Goal: Navigation & Orientation: Find specific page/section

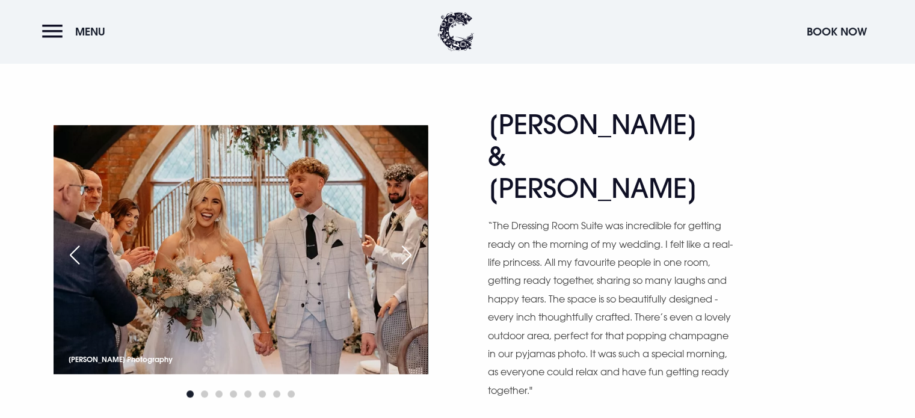
scroll to position [578, 0]
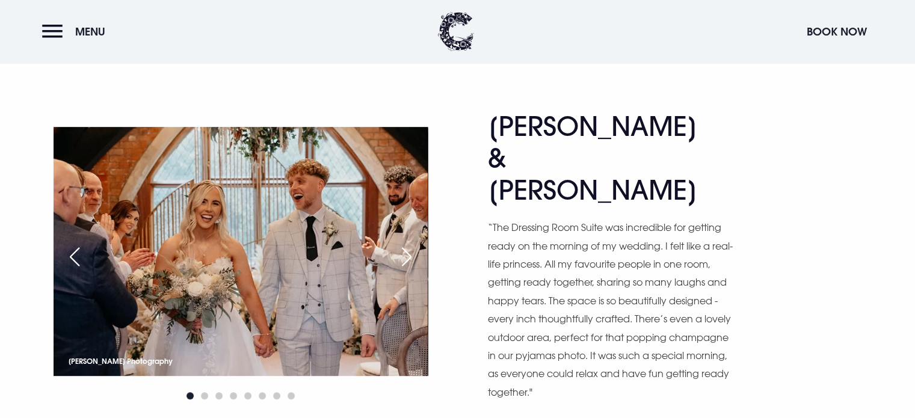
click at [409, 244] on div "Next slide" at bounding box center [407, 257] width 30 height 26
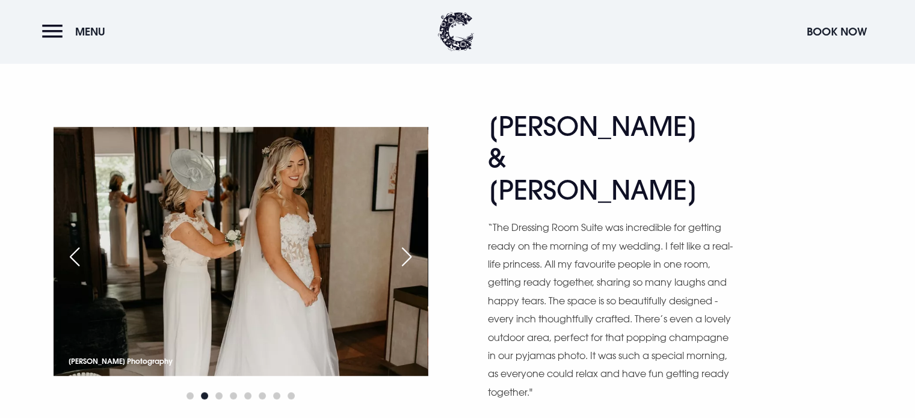
click at [409, 244] on div "Next slide" at bounding box center [407, 257] width 30 height 26
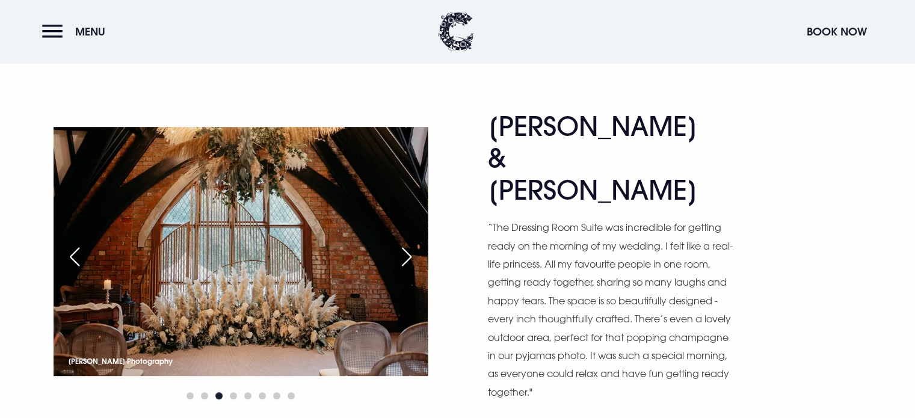
click at [409, 244] on div "Next slide" at bounding box center [407, 257] width 30 height 26
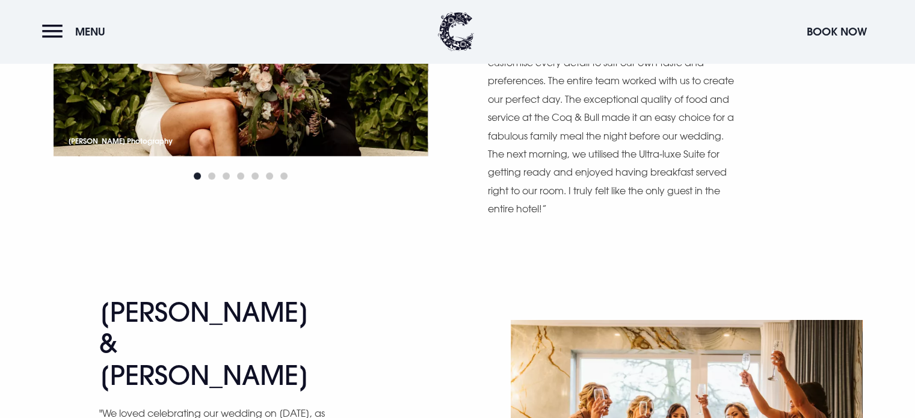
scroll to position [3036, 0]
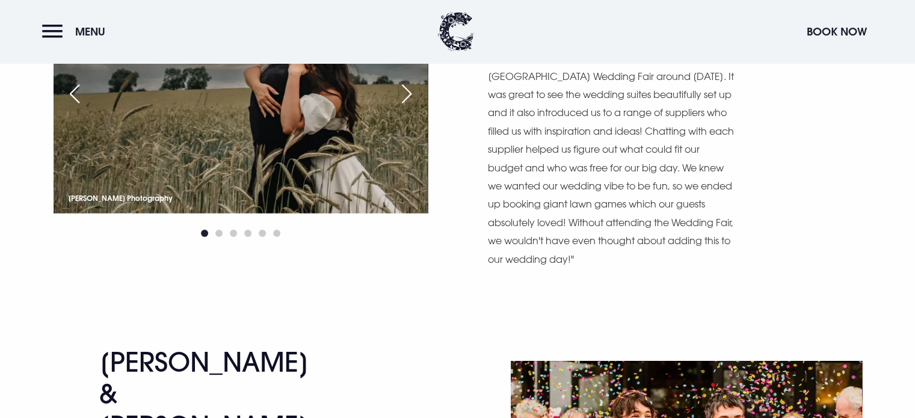
scroll to position [3777, 0]
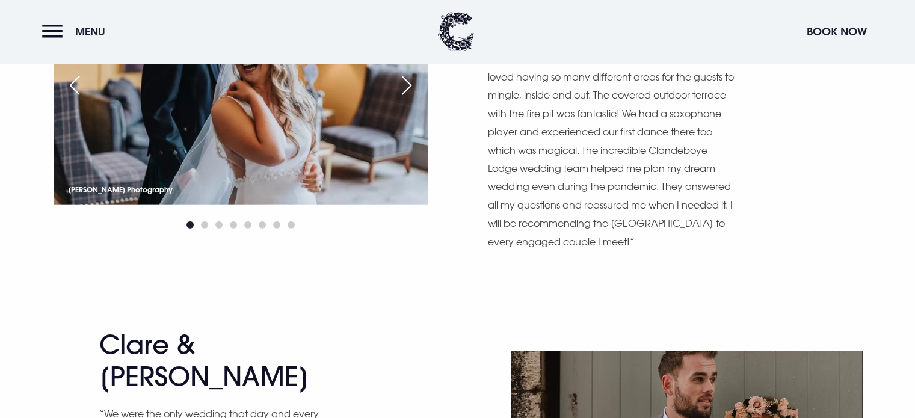
scroll to position [7840, 0]
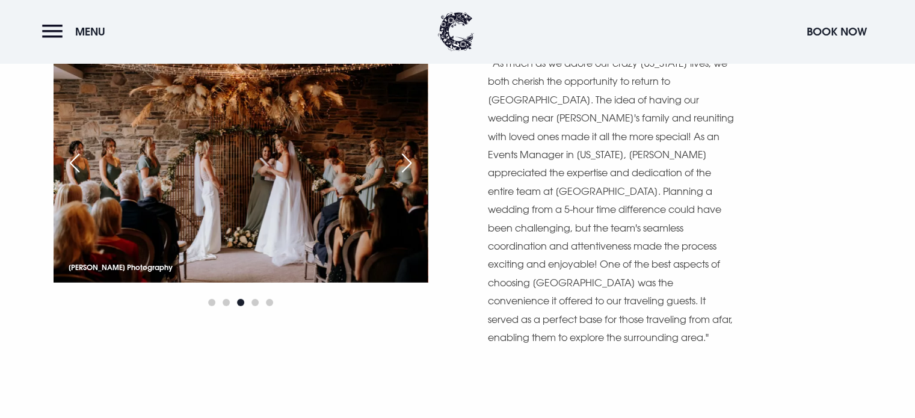
scroll to position [8457, 0]
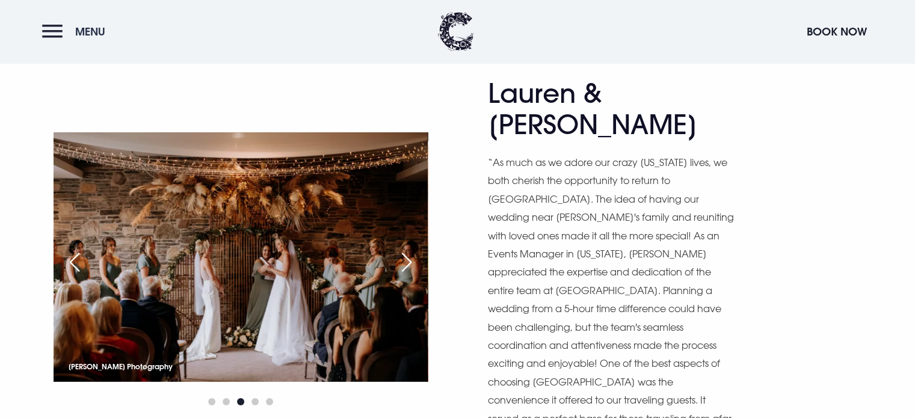
click at [48, 36] on button "Menu" at bounding box center [76, 32] width 69 height 26
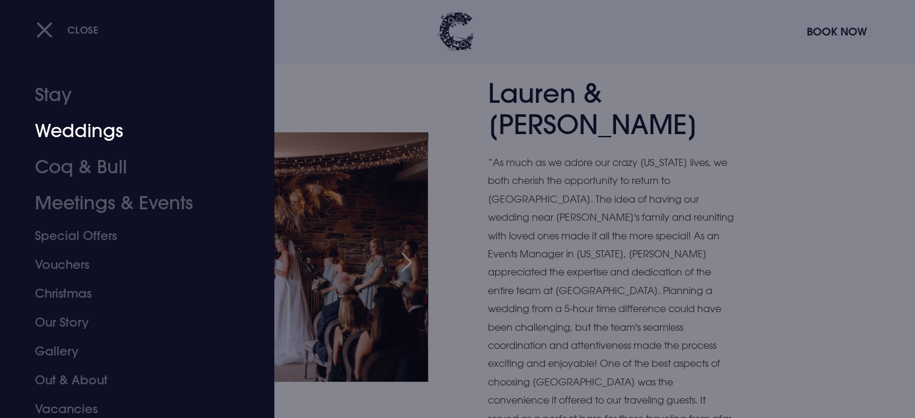
click at [69, 123] on link "Weddings" at bounding box center [130, 131] width 190 height 36
